Goal: Information Seeking & Learning: Learn about a topic

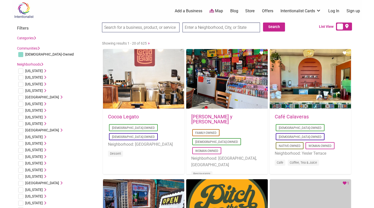
click at [69, 131] on li "France Le Havre, France Lyon, France Paris, France Reims, France" at bounding box center [57, 130] width 80 height 7
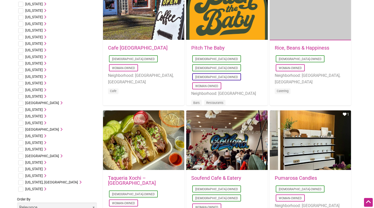
scroll to position [198, 0]
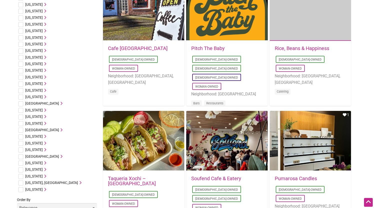
click at [22, 83] on input "checkbox" at bounding box center [20, 84] width 5 height 5
checkbox input "true"
click at [46, 83] on icon at bounding box center [45, 84] width 4 height 4
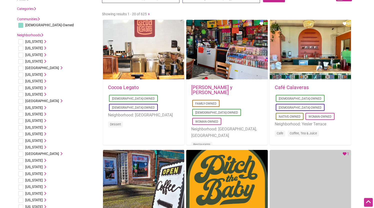
scroll to position [0, 0]
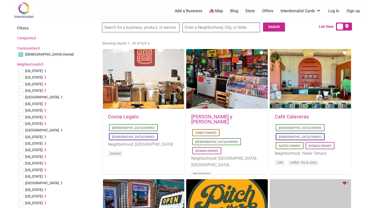
click at [24, 7] on img at bounding box center [24, 10] width 24 height 16
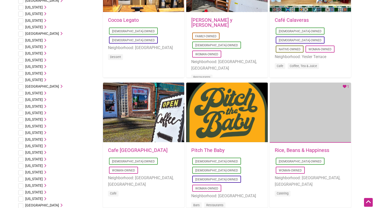
scroll to position [115, 0]
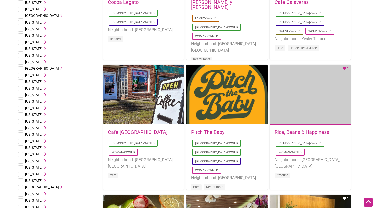
click at [38, 166] on span "[US_STATE]" at bounding box center [34, 167] width 18 height 4
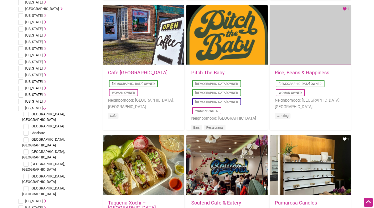
scroll to position [176, 0]
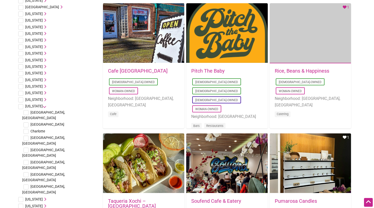
click at [26, 122] on input "checkbox" at bounding box center [26, 124] width 5 height 5
checkbox input "true"
click at [27, 148] on input "checkbox" at bounding box center [26, 150] width 5 height 5
checkbox input "false"
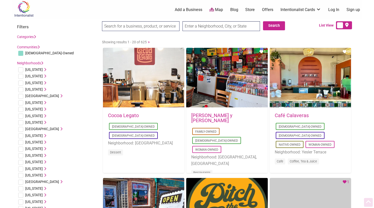
scroll to position [0, 0]
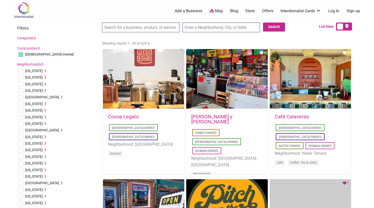
click at [21, 55] on input "checkbox" at bounding box center [20, 54] width 5 height 5
click at [22, 54] on input "checkbox" at bounding box center [20, 54] width 5 height 5
checkbox input "true"
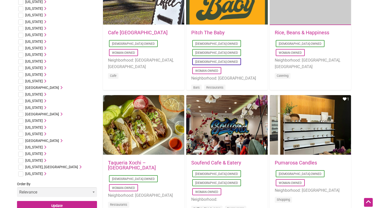
scroll to position [224, 0]
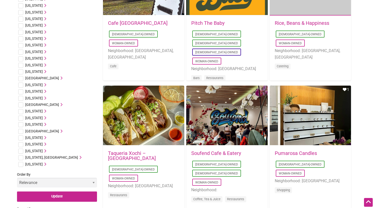
click at [37, 59] on span "[US_STATE]" at bounding box center [34, 58] width 18 height 4
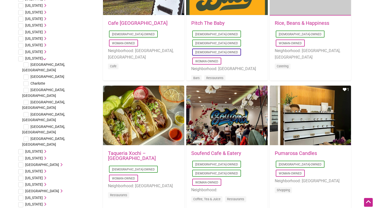
click at [27, 75] on input "checkbox" at bounding box center [26, 77] width 5 height 5
checkbox input "true"
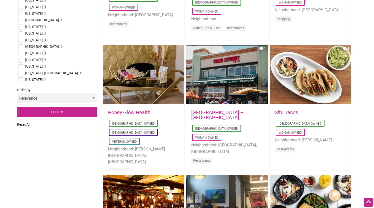
scroll to position [393, 0]
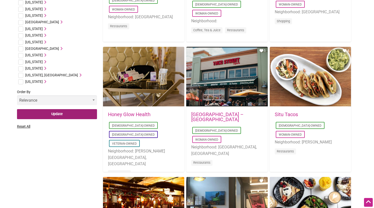
click at [57, 109] on input "Update" at bounding box center [57, 114] width 80 height 10
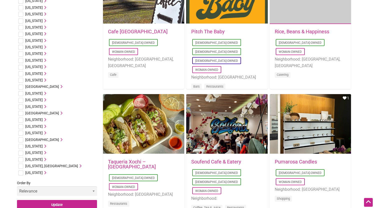
scroll to position [215, 0]
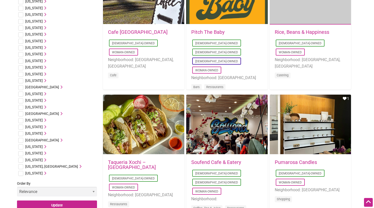
click at [21, 67] on input "checkbox" at bounding box center [20, 67] width 5 height 5
checkbox input "true"
click at [60, 204] on input "Update" at bounding box center [57, 205] width 80 height 10
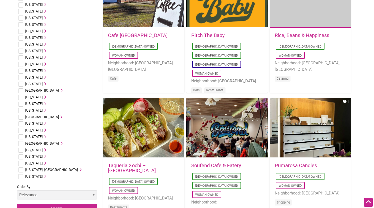
scroll to position [209, 0]
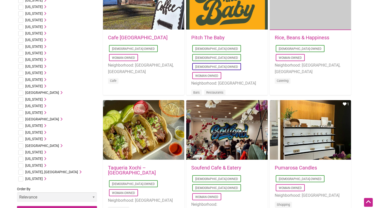
click at [33, 74] on span "[US_STATE]" at bounding box center [34, 73] width 18 height 4
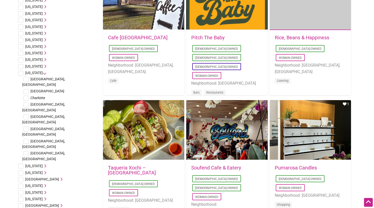
click at [21, 73] on input "checkbox" at bounding box center [20, 73] width 5 height 5
checkbox input "true"
click at [27, 79] on input "checkbox" at bounding box center [26, 79] width 5 height 5
checkbox input "true"
click at [27, 89] on input "checkbox" at bounding box center [26, 91] width 5 height 5
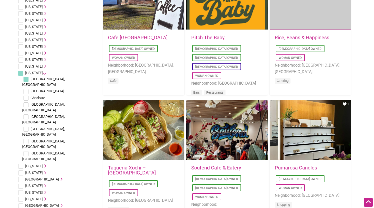
checkbox input "true"
click at [27, 96] on input "checkbox" at bounding box center [26, 98] width 5 height 5
checkbox input "true"
click at [27, 102] on input "checkbox" at bounding box center [26, 104] width 5 height 5
checkbox input "true"
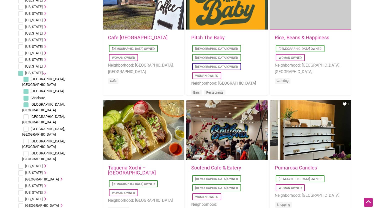
click at [27, 114] on input "checkbox" at bounding box center [26, 116] width 5 height 5
checkbox input "true"
click at [26, 127] on input "checkbox" at bounding box center [26, 129] width 5 height 5
checkbox input "true"
click at [27, 139] on input "checkbox" at bounding box center [26, 141] width 5 height 5
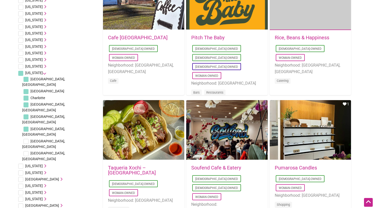
checkbox input "true"
click at [27, 151] on input "checkbox" at bounding box center [26, 153] width 5 height 5
checkbox input "true"
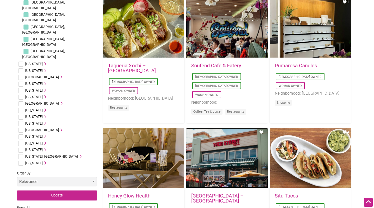
scroll to position [321, 0]
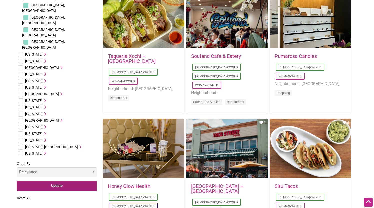
click at [64, 181] on input "Update" at bounding box center [57, 186] width 80 height 10
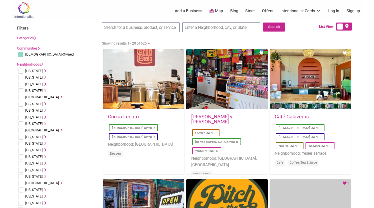
click at [202, 29] on input "text" at bounding box center [222, 28] width 78 height 10
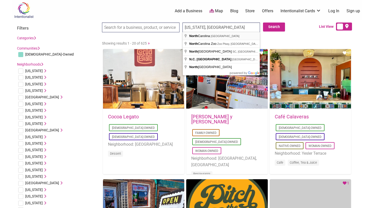
type input "North Carolina, USA"
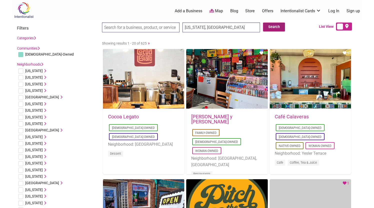
click at [270, 28] on button "Search" at bounding box center [274, 27] width 22 height 9
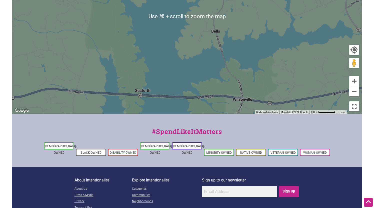
scroll to position [174, 0]
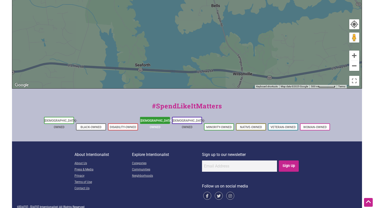
click at [153, 119] on link "[DEMOGRAPHIC_DATA]-Owned" at bounding box center [157, 124] width 33 height 10
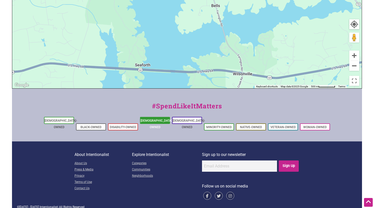
click at [157, 121] on link "[DEMOGRAPHIC_DATA]-Owned" at bounding box center [157, 124] width 33 height 10
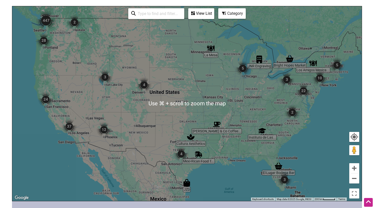
scroll to position [93, 0]
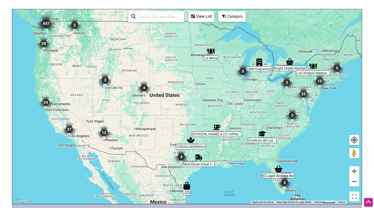
click at [295, 129] on div "To navigate, press the arrow keys." at bounding box center [187, 106] width 350 height 195
click at [304, 91] on img "22" at bounding box center [303, 93] width 15 height 15
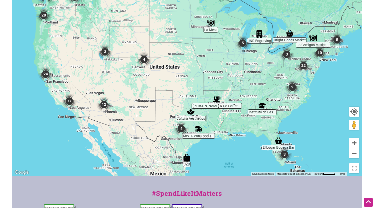
scroll to position [122, 0]
click at [355, 142] on button "Zoom in" at bounding box center [354, 143] width 10 height 10
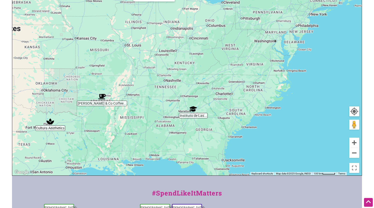
drag, startPoint x: 286, startPoint y: 133, endPoint x: 140, endPoint y: 107, distance: 148.0
click at [140, 107] on div "To navigate, press the arrow keys." at bounding box center [187, 78] width 350 height 195
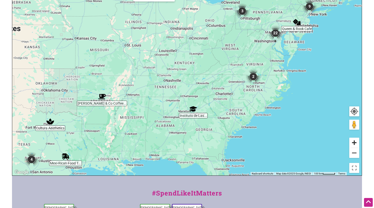
click at [354, 142] on button "Zoom in" at bounding box center [354, 143] width 10 height 10
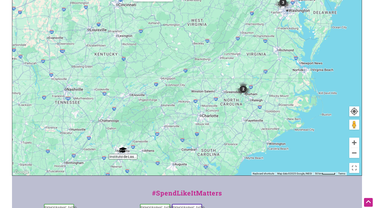
drag, startPoint x: 300, startPoint y: 103, endPoint x: 223, endPoint y: 109, distance: 77.8
click at [223, 109] on div "To navigate, press the arrow keys." at bounding box center [187, 78] width 350 height 195
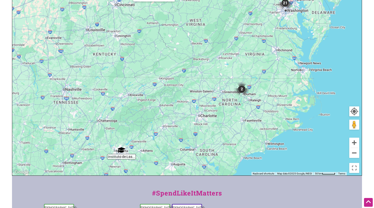
click at [242, 89] on img "2" at bounding box center [241, 89] width 15 height 15
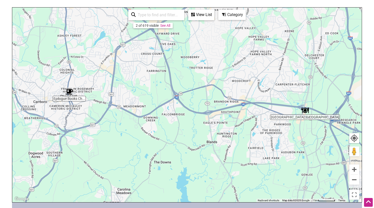
scroll to position [90, 0]
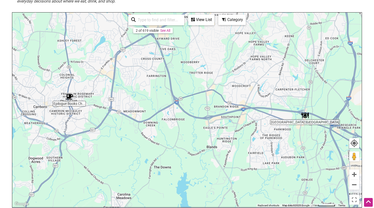
click at [305, 117] on img "Jamaica Jamaica" at bounding box center [305, 116] width 8 height 8
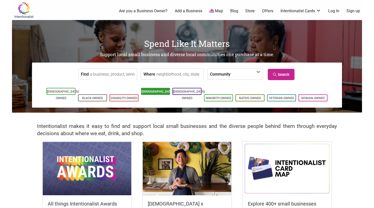
click at [158, 92] on link "[DEMOGRAPHIC_DATA]-Owned" at bounding box center [158, 95] width 33 height 10
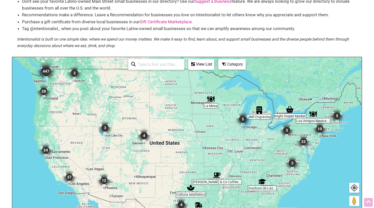
scroll to position [49, 0]
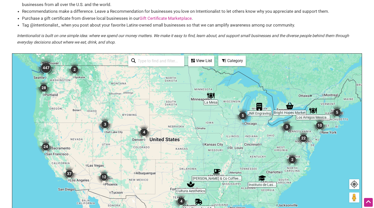
click at [158, 64] on input "search" at bounding box center [159, 61] width 46 height 10
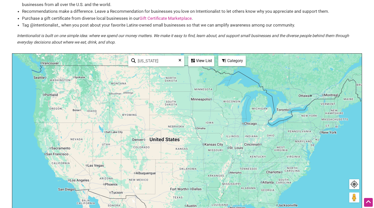
type input "north carolina"
click at [202, 61] on div "View List" at bounding box center [201, 61] width 25 height 10
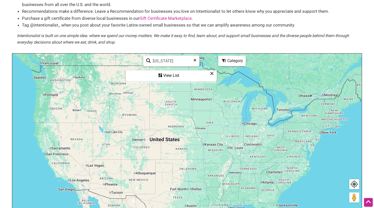
click at [168, 76] on div "View List" at bounding box center [171, 76] width 90 height 10
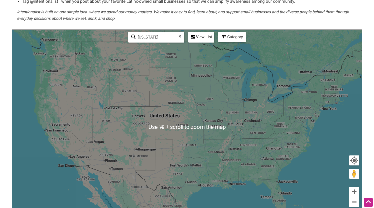
scroll to position [70, 0]
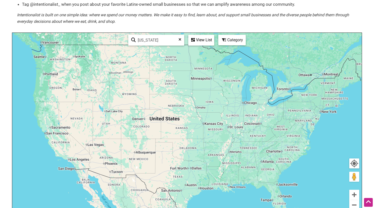
click at [237, 42] on div "Category" at bounding box center [232, 40] width 27 height 10
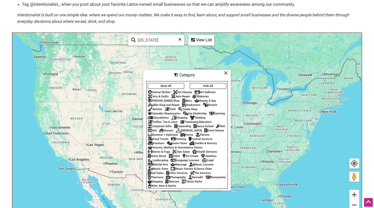
click at [172, 85] on button "Show All" at bounding box center [166, 86] width 37 height 6
click at [227, 73] on icon at bounding box center [226, 73] width 4 height 0
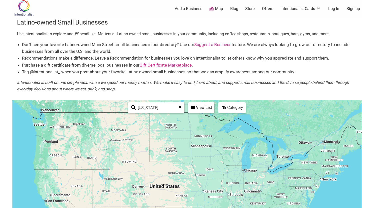
scroll to position [0, 0]
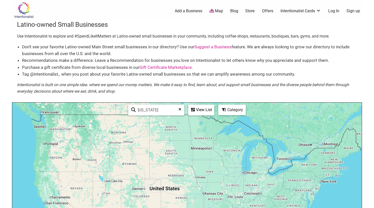
click at [24, 8] on img at bounding box center [24, 10] width 24 height 16
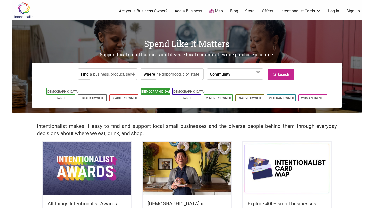
click at [154, 92] on link "[DEMOGRAPHIC_DATA]-Owned" at bounding box center [158, 95] width 33 height 10
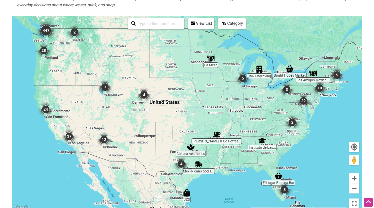
scroll to position [87, 0]
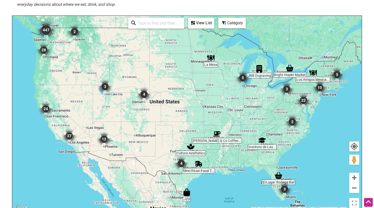
click at [274, 136] on div "To navigate, press the arrow keys." at bounding box center [187, 113] width 350 height 195
